Goal: Task Accomplishment & Management: Use online tool/utility

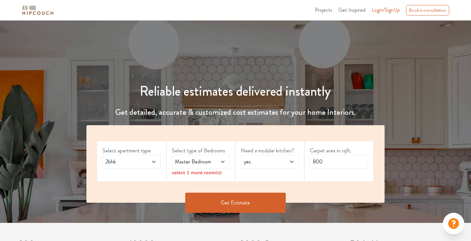
scroll to position [52, 0]
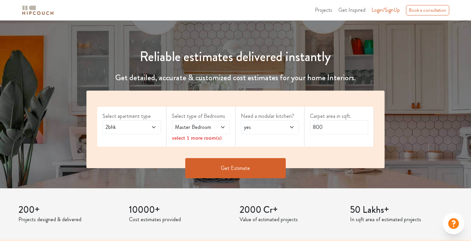
click at [154, 127] on icon at bounding box center [153, 127] width 3 height 2
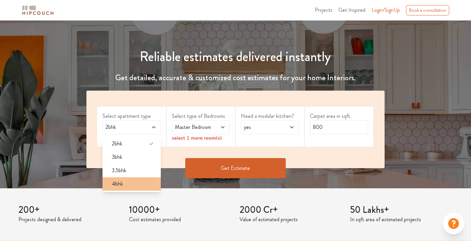
click at [121, 183] on span "4bhk" at bounding box center [117, 184] width 11 height 8
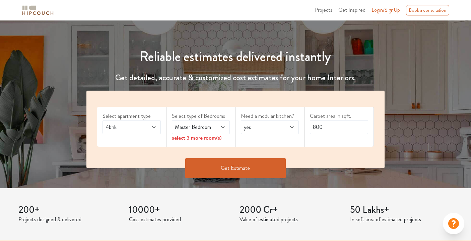
click at [154, 127] on icon at bounding box center [153, 126] width 5 height 5
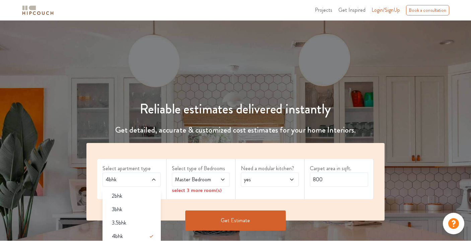
scroll to position [60, 0]
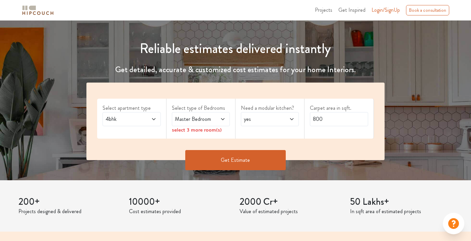
click at [197, 120] on span "Master Bedroom" at bounding box center [193, 119] width 39 height 8
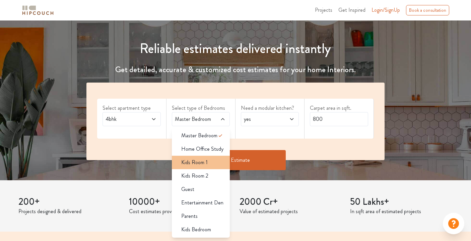
click at [197, 158] on span "Kids Room 1" at bounding box center [194, 162] width 26 height 8
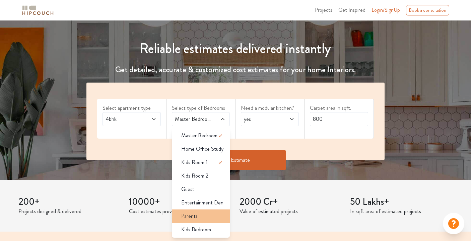
click at [192, 213] on span "Parents" at bounding box center [189, 216] width 16 height 8
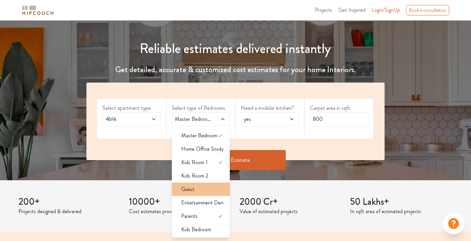
click at [195, 192] on div "Guest" at bounding box center [203, 189] width 54 height 8
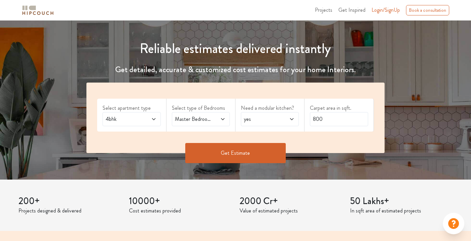
click at [255, 120] on span "yes" at bounding box center [262, 119] width 39 height 8
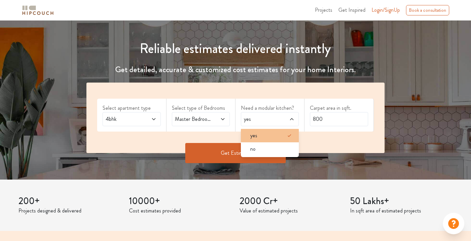
click at [256, 136] on span "yes" at bounding box center [253, 135] width 7 height 8
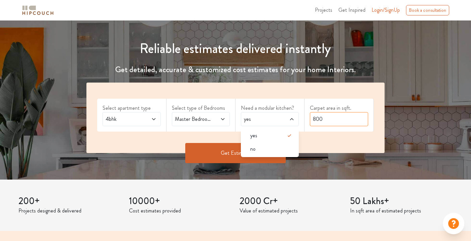
click at [315, 118] on input "800" at bounding box center [339, 119] width 58 height 14
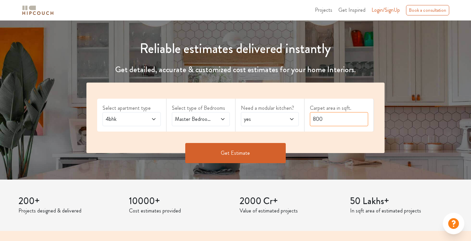
drag, startPoint x: 315, startPoint y: 119, endPoint x: 311, endPoint y: 119, distance: 3.7
click at [311, 119] on input "800" at bounding box center [339, 119] width 58 height 14
type input "3800"
click at [264, 147] on button "Get Estimate" at bounding box center [235, 153] width 101 height 20
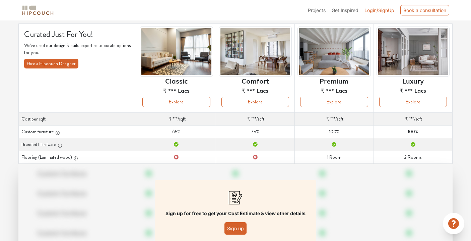
scroll to position [43, 0]
click at [412, 133] on td "Custom furniture 100%" at bounding box center [413, 131] width 79 height 13
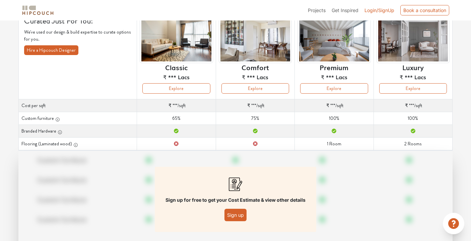
scroll to position [89, 0]
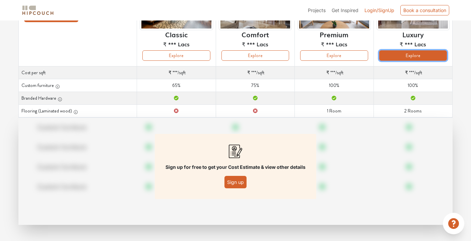
click at [412, 59] on button "Explore" at bounding box center [413, 55] width 68 height 10
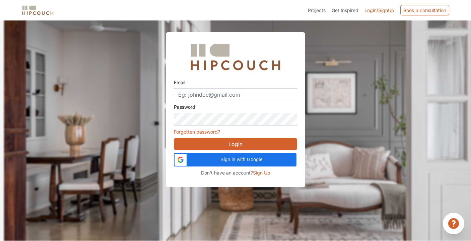
scroll to position [20, 0]
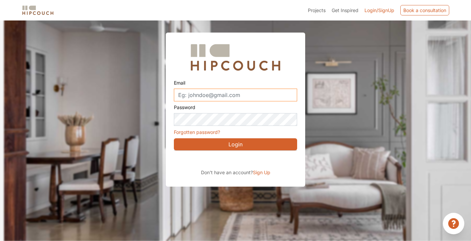
click at [194, 93] on input "Email" at bounding box center [235, 94] width 123 height 13
type input "[EMAIL_ADDRESS][DOMAIN_NAME]"
click at [259, 172] on span "Sign Up" at bounding box center [261, 172] width 17 height 6
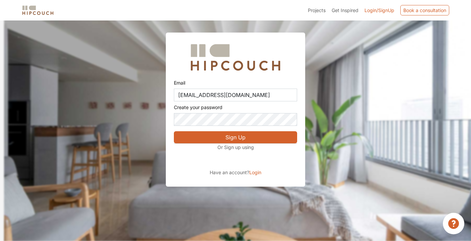
click at [228, 137] on button "Sign Up" at bounding box center [235, 137] width 123 height 12
click at [236, 147] on p "Or Sign up using" at bounding box center [235, 146] width 123 height 7
click at [254, 172] on span "Login" at bounding box center [255, 172] width 12 height 6
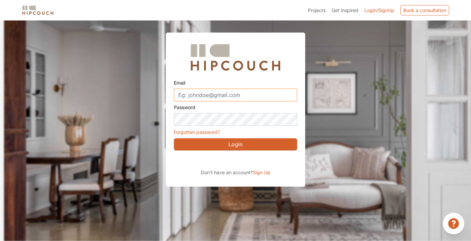
click at [231, 97] on input "Email" at bounding box center [235, 94] width 123 height 13
type input "[EMAIL_ADDRESS][DOMAIN_NAME]"
click at [242, 140] on button "Login" at bounding box center [235, 144] width 123 height 12
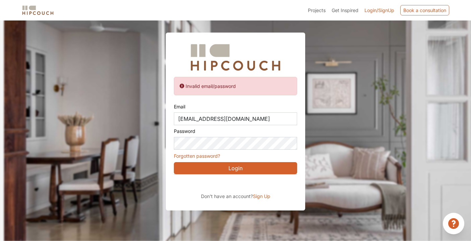
click at [233, 166] on button "Login" at bounding box center [235, 168] width 123 height 12
click at [200, 154] on link "Forgotten password?" at bounding box center [197, 156] width 46 height 6
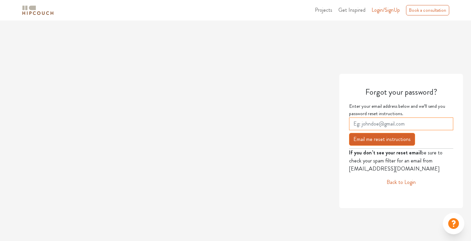
click at [374, 126] on input "email" at bounding box center [401, 123] width 104 height 13
drag, startPoint x: 402, startPoint y: 128, endPoint x: 407, endPoint y: 127, distance: 5.1
click at [407, 127] on input "[EMAIL_ADDRESS][DOMAIN_NAME]" at bounding box center [401, 123] width 104 height 13
type input "[EMAIL_ADDRESS][DOMAIN_NAME]"
click at [379, 139] on button "Email me reset instructions" at bounding box center [382, 139] width 66 height 13
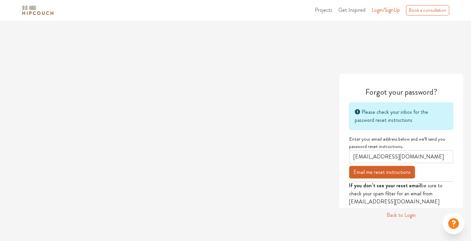
click at [407, 216] on link "Back to Login" at bounding box center [401, 215] width 29 height 8
